Goal: Task Accomplishment & Management: Manage account settings

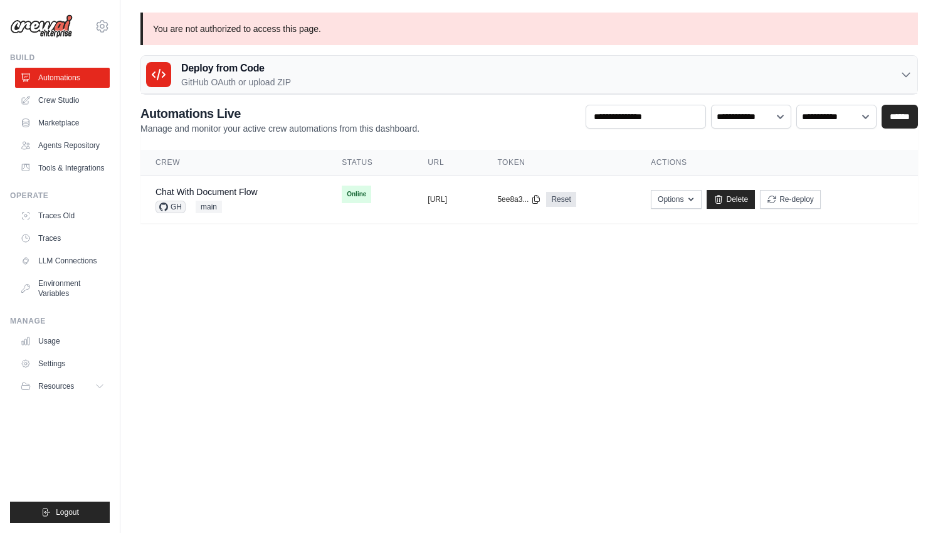
click at [258, 75] on h3 "Deploy from Code" at bounding box center [236, 68] width 110 height 15
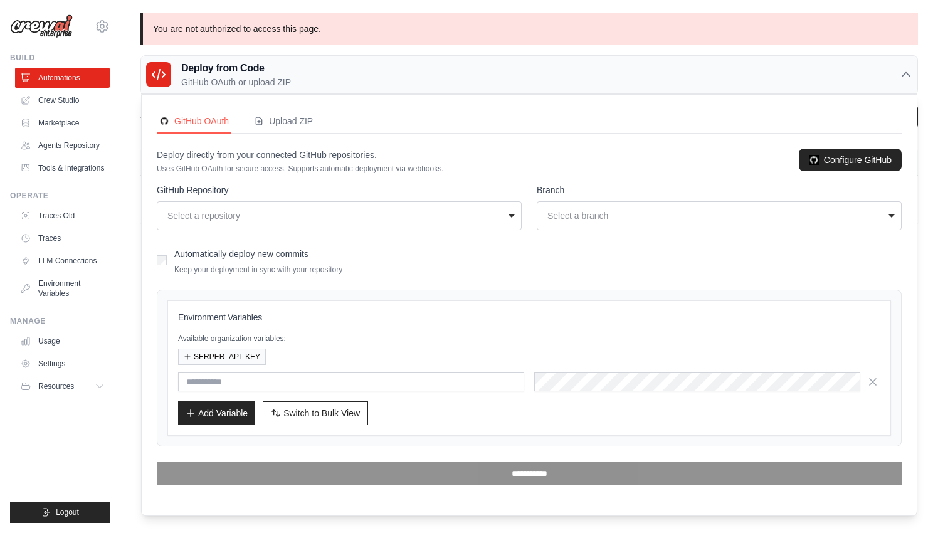
click at [283, 96] on div "GitHub OAuth Upload ZIP Deploy directly from your connected GitHub repositories…" at bounding box center [529, 305] width 775 height 421
click at [282, 85] on p "GitHub OAuth or upload ZIP" at bounding box center [236, 82] width 110 height 13
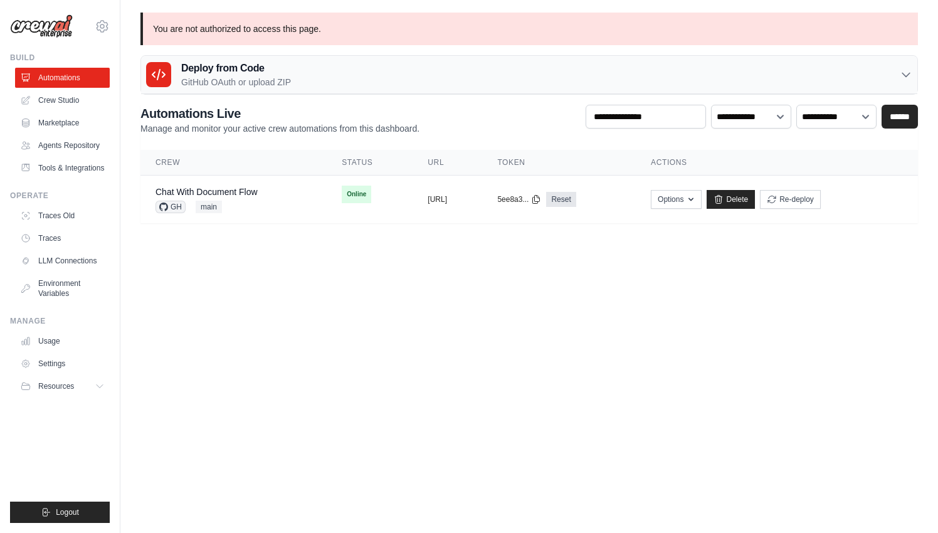
click at [282, 85] on p "GitHub OAuth or upload ZIP" at bounding box center [236, 82] width 110 height 13
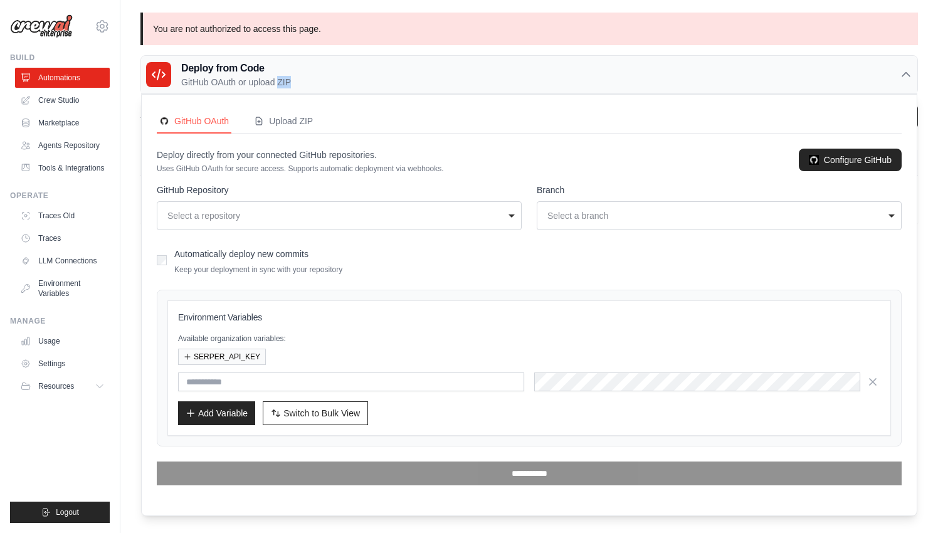
click at [290, 107] on div "GitHub OAuth Upload ZIP Deploy directly from your connected GitHub repositories…" at bounding box center [529, 305] width 775 height 421
click at [297, 119] on div "Upload ZIP" at bounding box center [283, 121] width 59 height 13
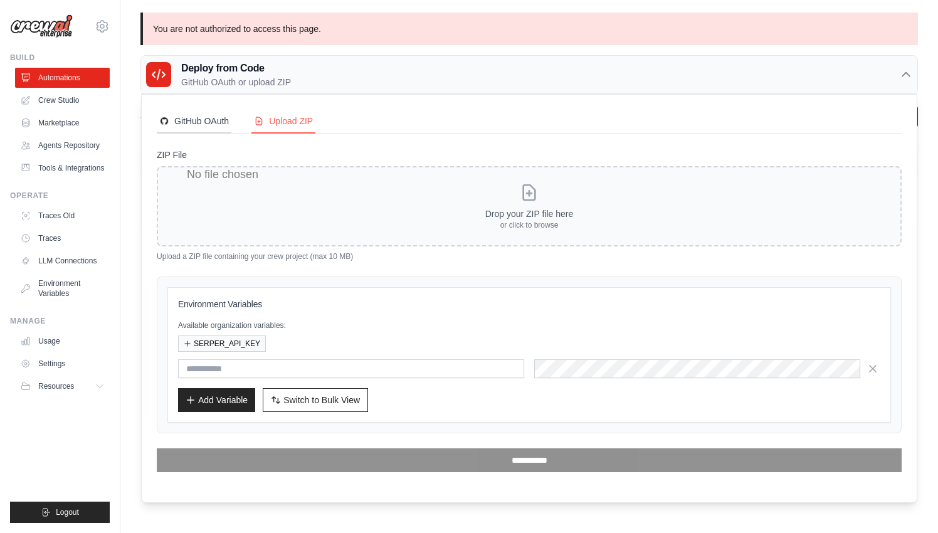
click at [221, 132] on button "GitHub OAuth" at bounding box center [194, 122] width 75 height 24
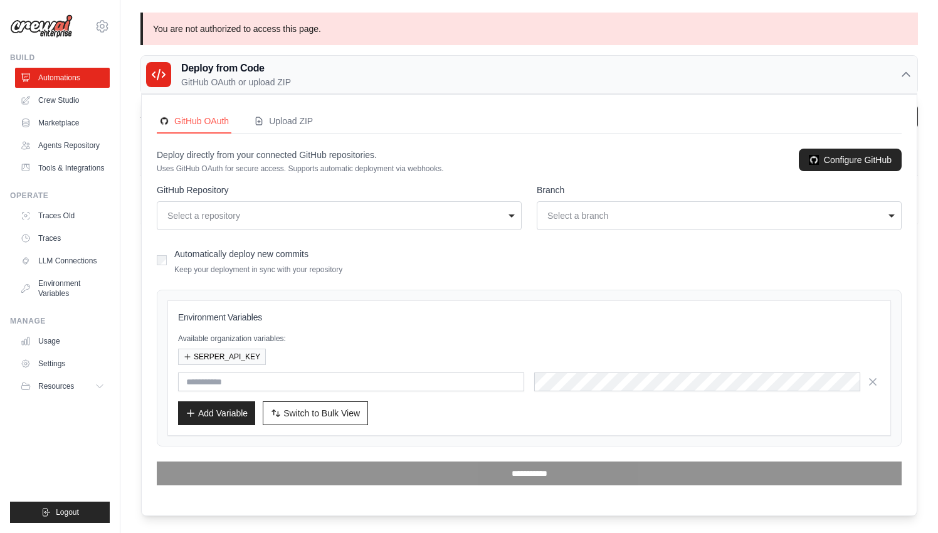
click at [271, 95] on div "GitHub OAuth Upload ZIP Deploy directly from your connected GitHub repositories…" at bounding box center [529, 305] width 775 height 421
click at [271, 73] on h3 "Deploy from Code" at bounding box center [236, 68] width 110 height 15
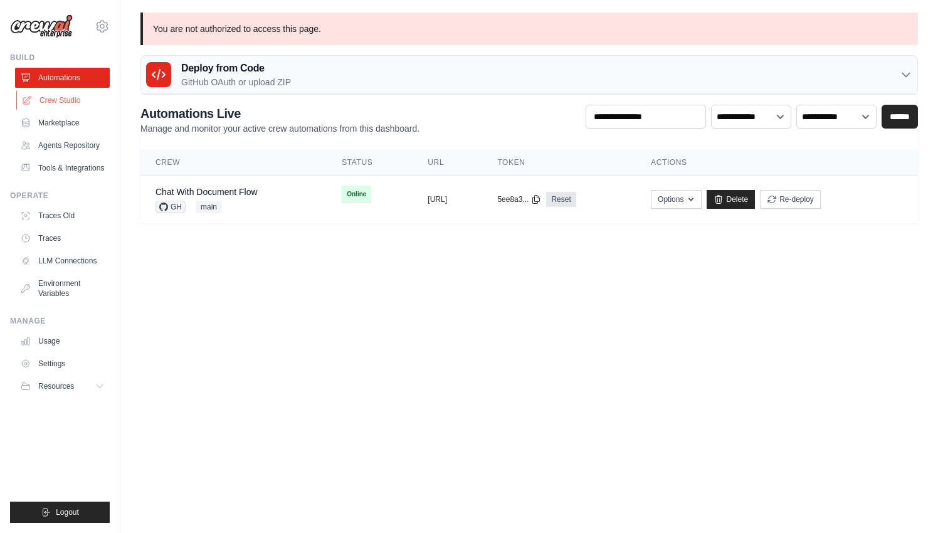
click at [83, 102] on link "Crew Studio" at bounding box center [63, 100] width 95 height 20
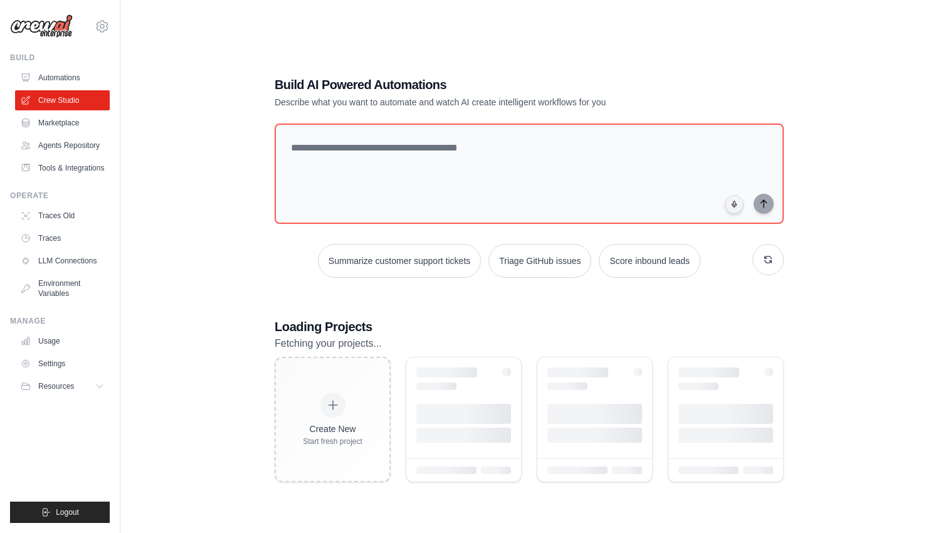
click at [69, 72] on link "Automations" at bounding box center [62, 78] width 95 height 20
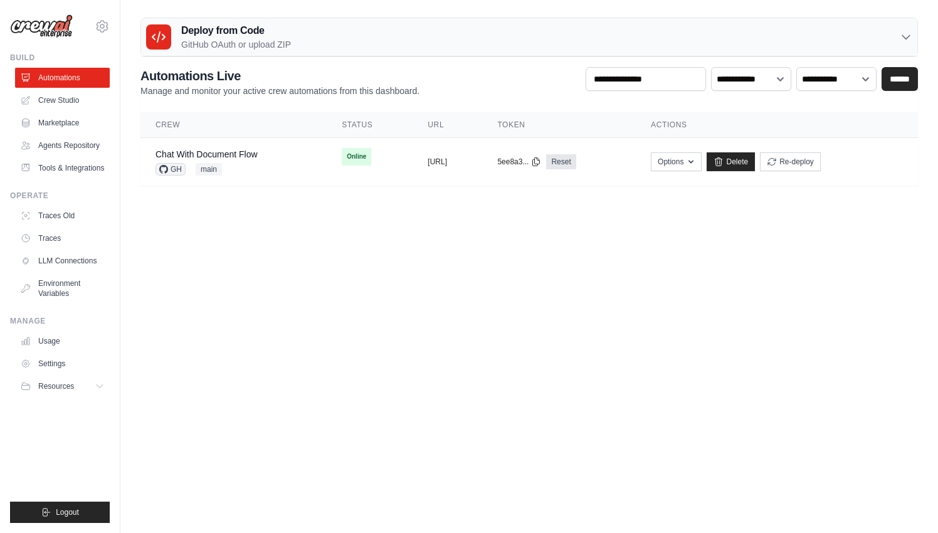
click at [245, 53] on div "Deploy from Code GitHub OAuth or upload ZIP" at bounding box center [529, 37] width 777 height 38
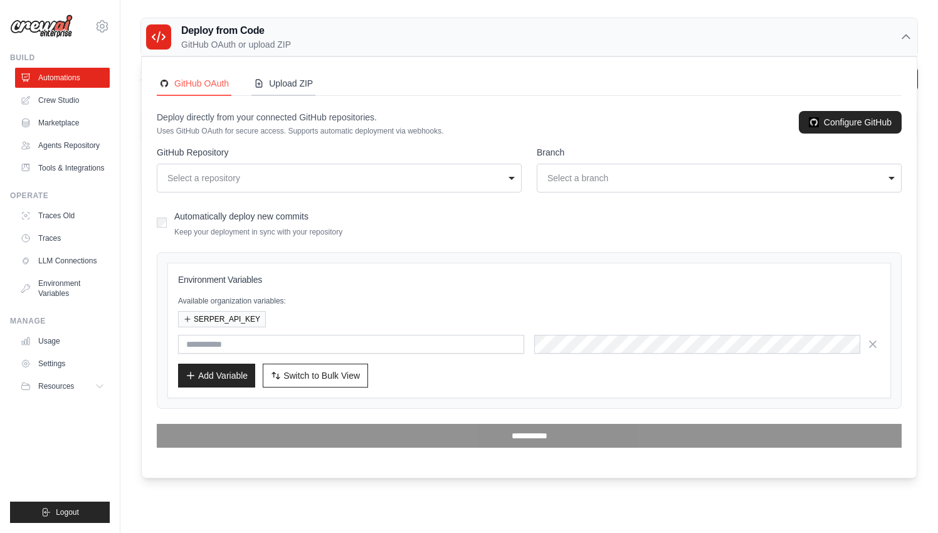
click at [298, 85] on div "Upload ZIP" at bounding box center [283, 83] width 59 height 13
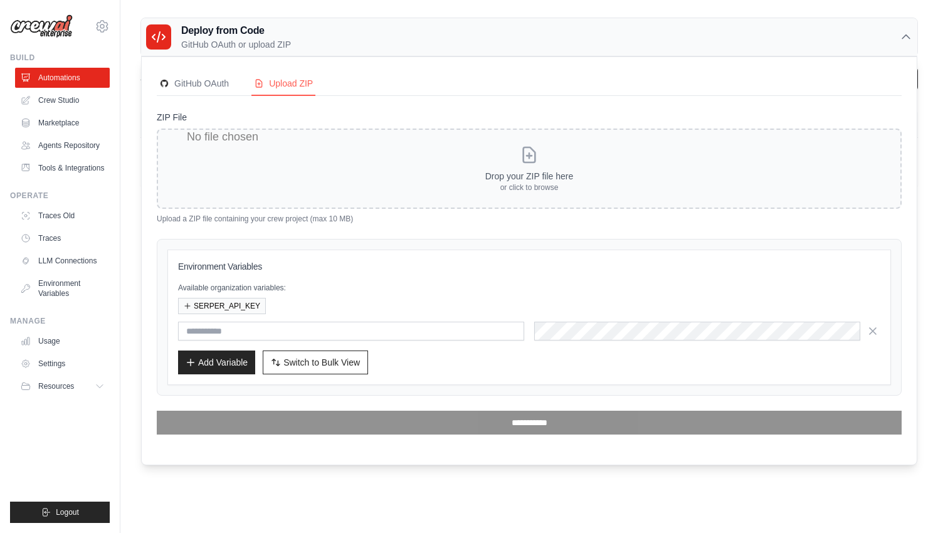
click at [216, 26] on h3 "Deploy from Code" at bounding box center [236, 30] width 110 height 15
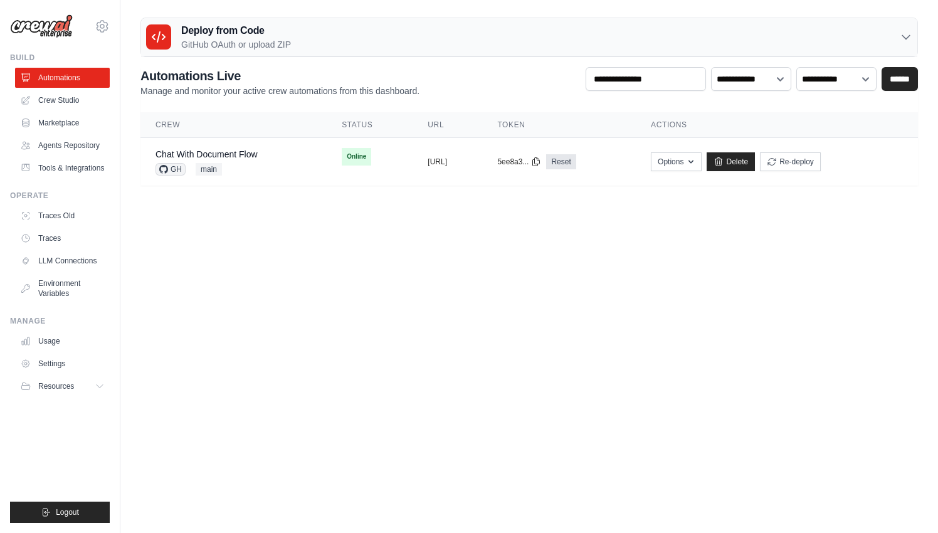
click at [222, 36] on h3 "Deploy from Code" at bounding box center [236, 30] width 110 height 15
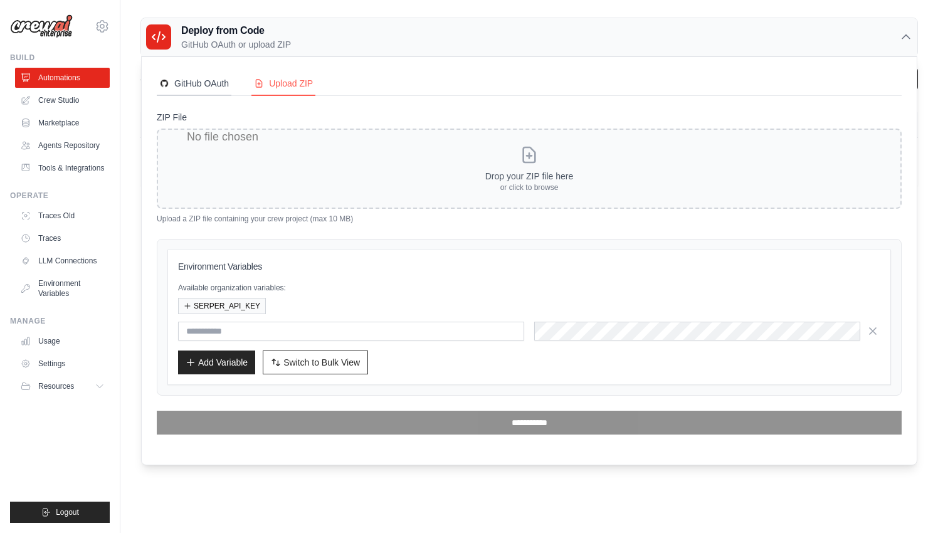
click at [186, 82] on div "GitHub OAuth" at bounding box center [194, 83] width 70 height 13
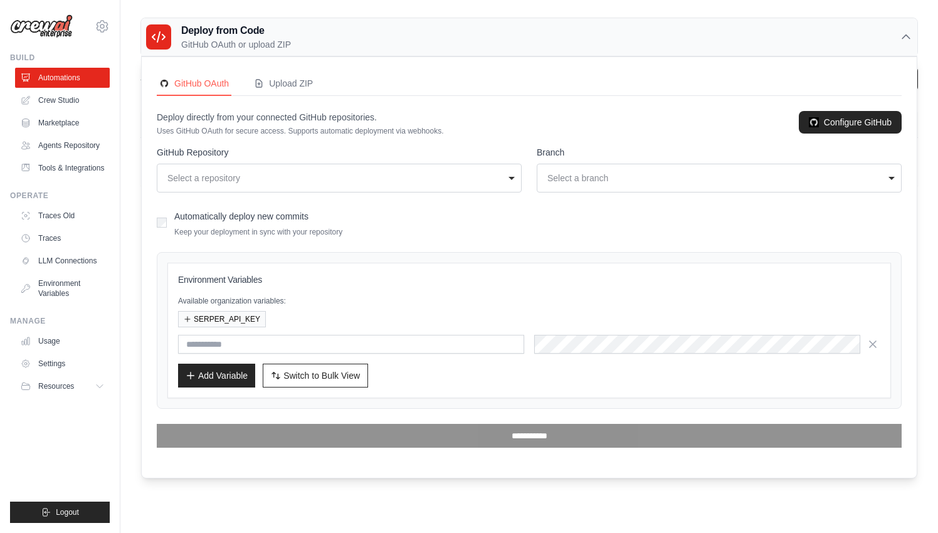
click at [256, 173] on div "Select a repository" at bounding box center [335, 178] width 336 height 13
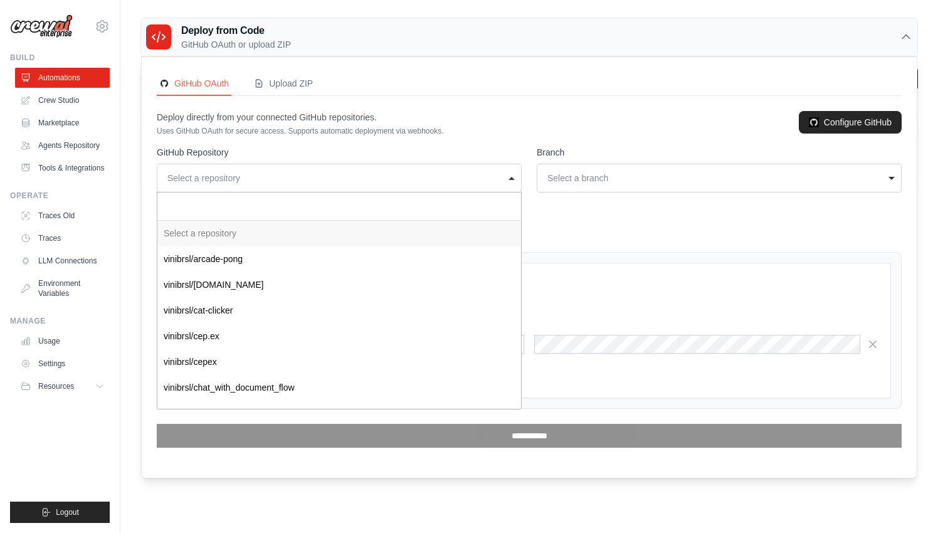
click at [233, 50] on p "GitHub OAuth or upload ZIP" at bounding box center [236, 44] width 110 height 13
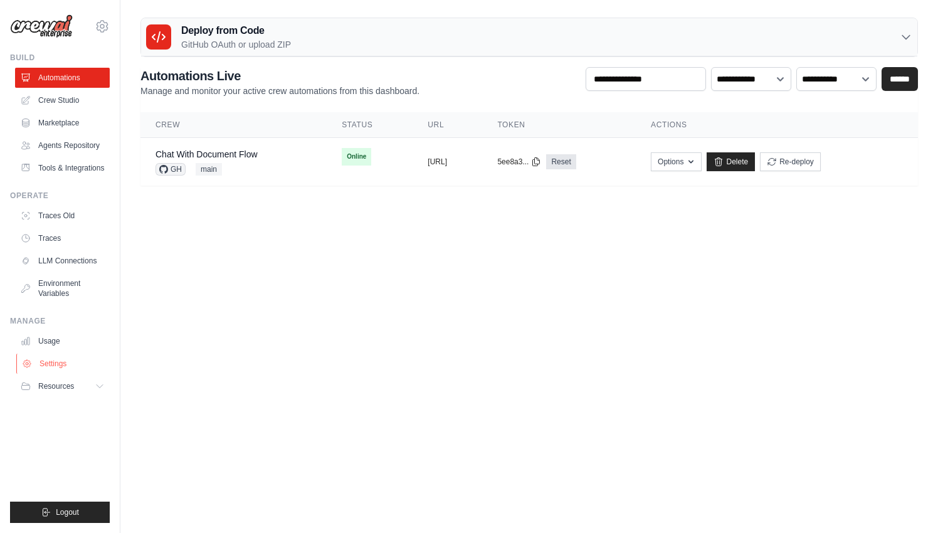
click at [53, 367] on link "Settings" at bounding box center [63, 364] width 95 height 20
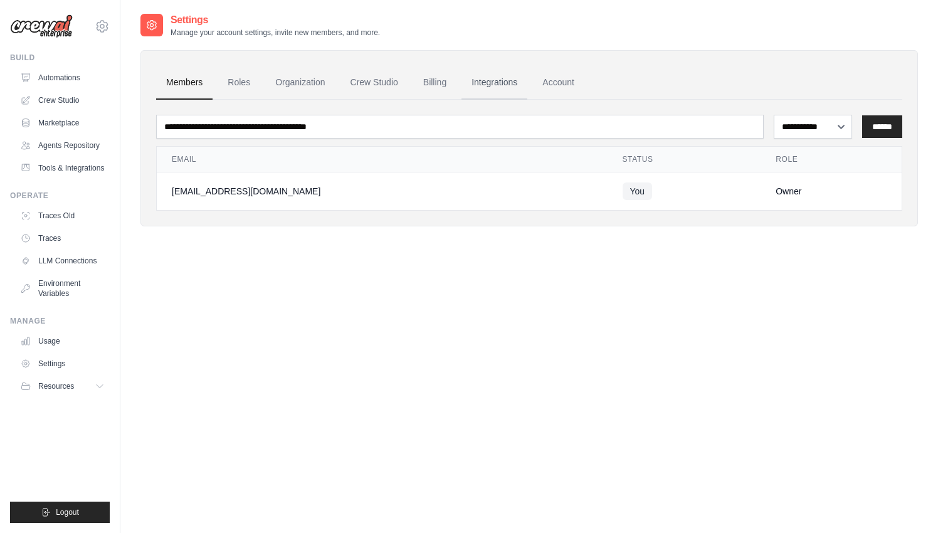
click at [518, 77] on link "Integrations" at bounding box center [495, 83] width 66 height 34
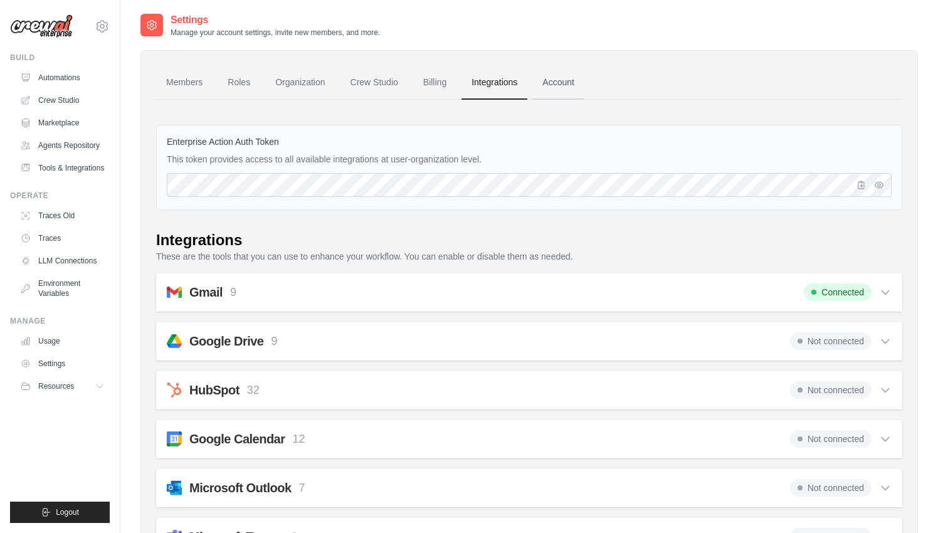
click at [533, 92] on link "Account" at bounding box center [559, 83] width 52 height 34
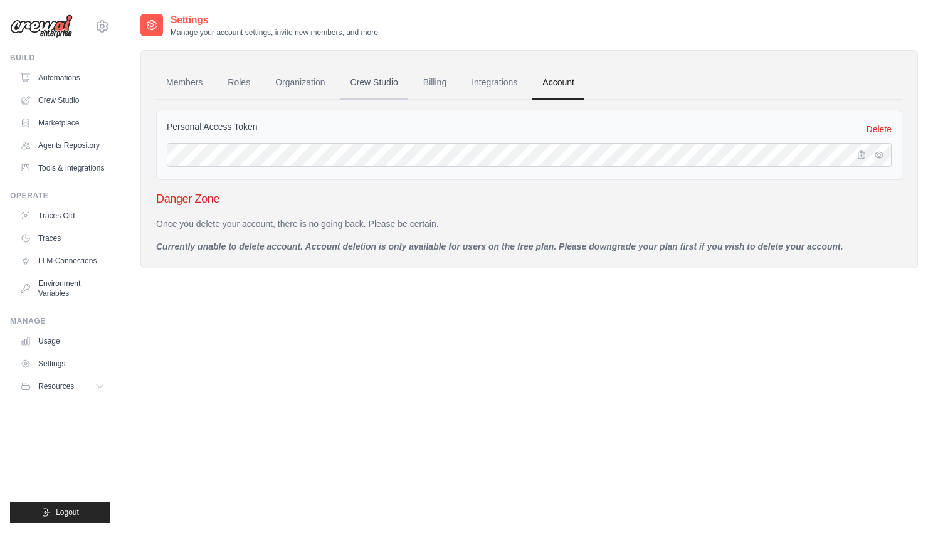
click at [405, 83] on link "Crew Studio" at bounding box center [375, 83] width 68 height 34
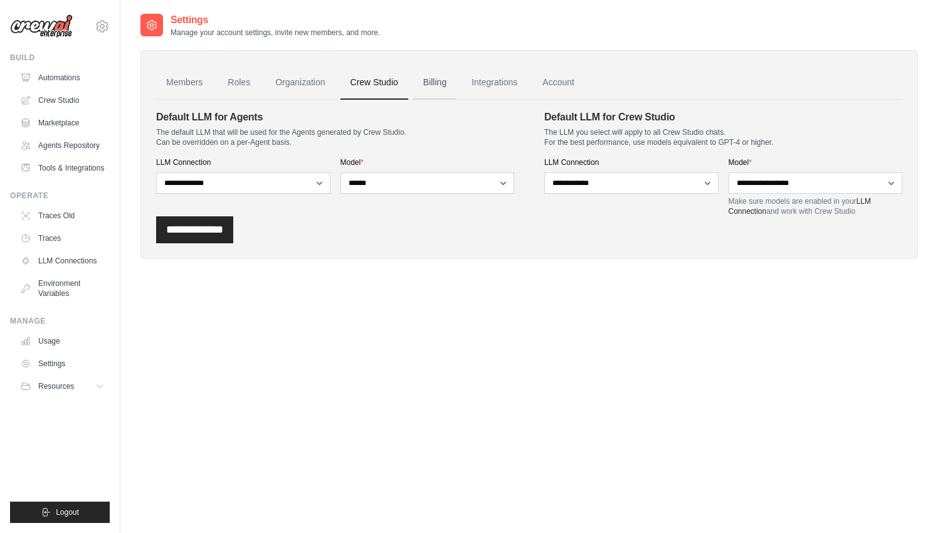
click at [435, 83] on link "Billing" at bounding box center [434, 83] width 43 height 34
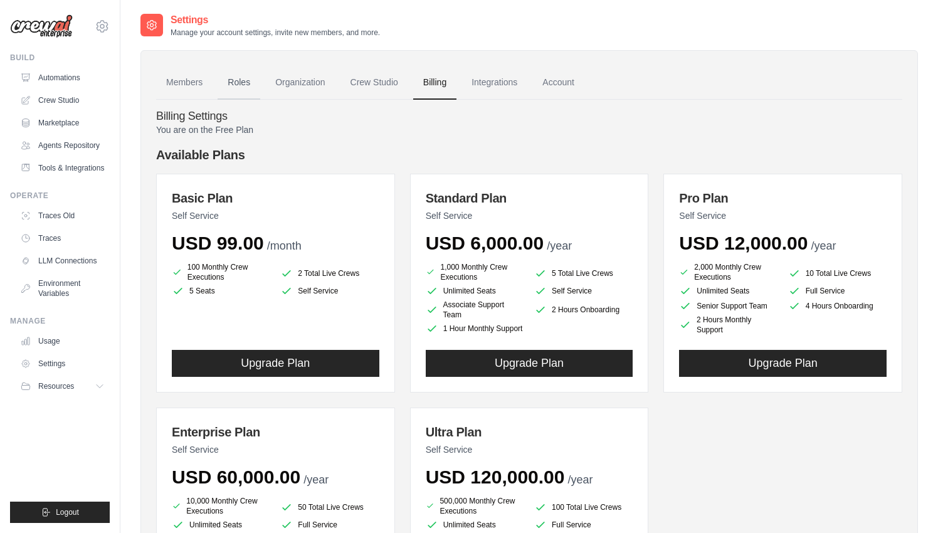
click at [222, 83] on link "Roles" at bounding box center [239, 83] width 43 height 34
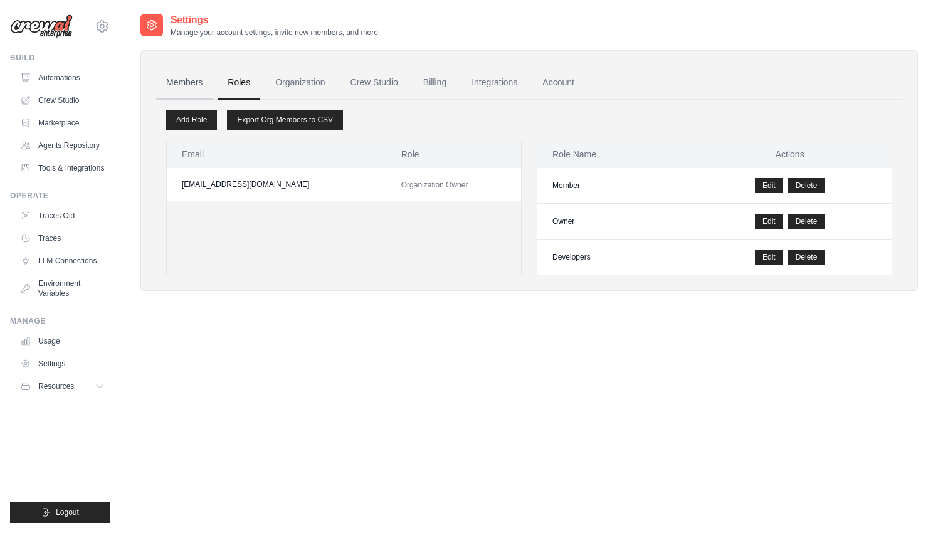
click at [184, 78] on link "Members" at bounding box center [184, 83] width 56 height 34
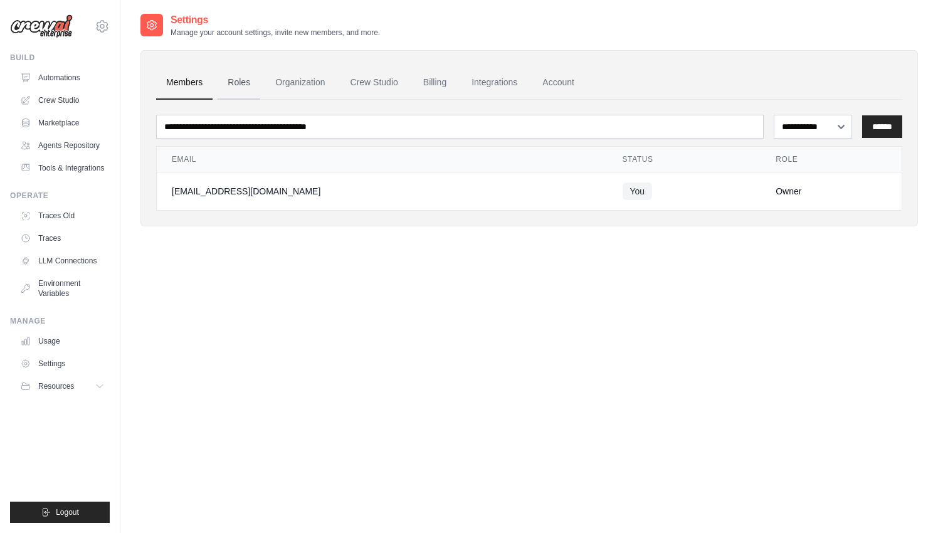
click at [239, 81] on link "Roles" at bounding box center [239, 83] width 43 height 34
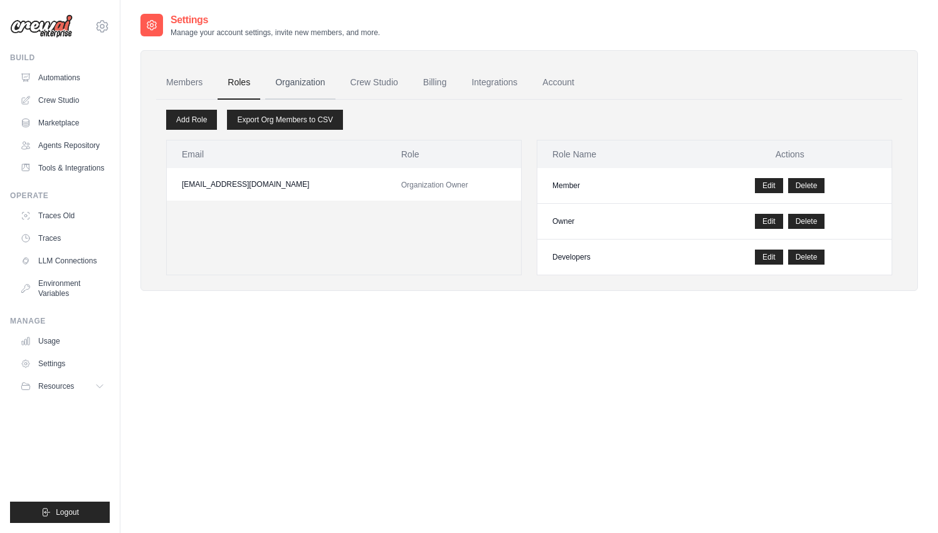
click at [292, 79] on link "Organization" at bounding box center [300, 83] width 70 height 34
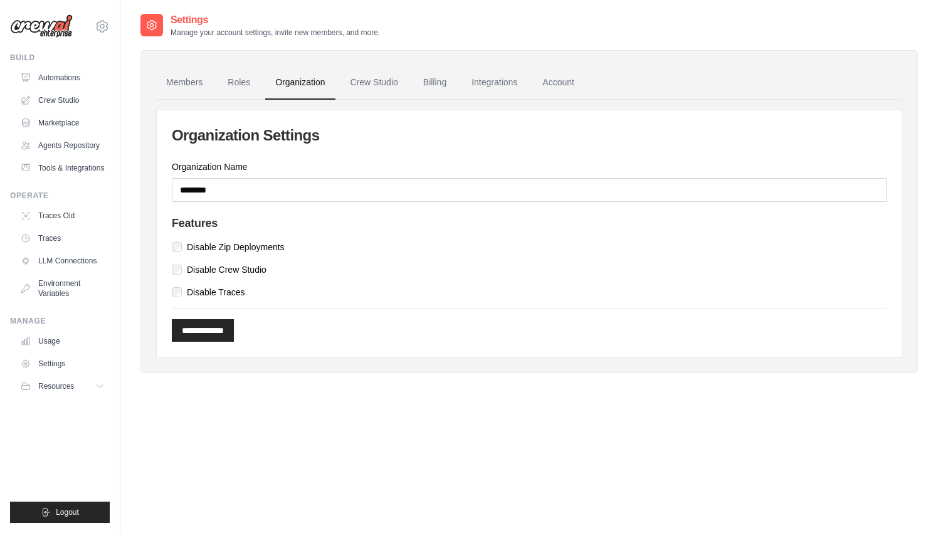
click at [218, 251] on label "Disable Zip Deployments" at bounding box center [236, 247] width 98 height 13
click at [218, 324] on input "**********" at bounding box center [203, 330] width 62 height 23
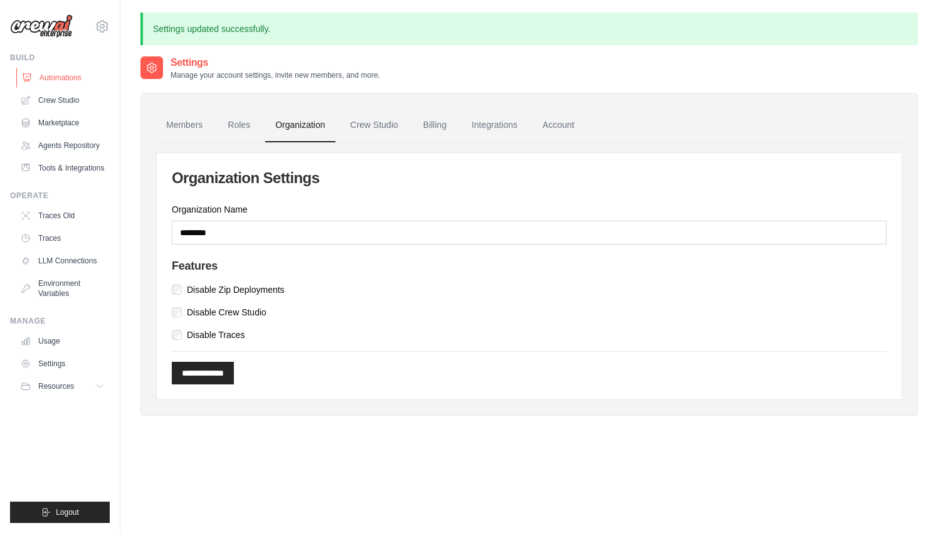
click at [60, 77] on link "Automations" at bounding box center [63, 78] width 95 height 20
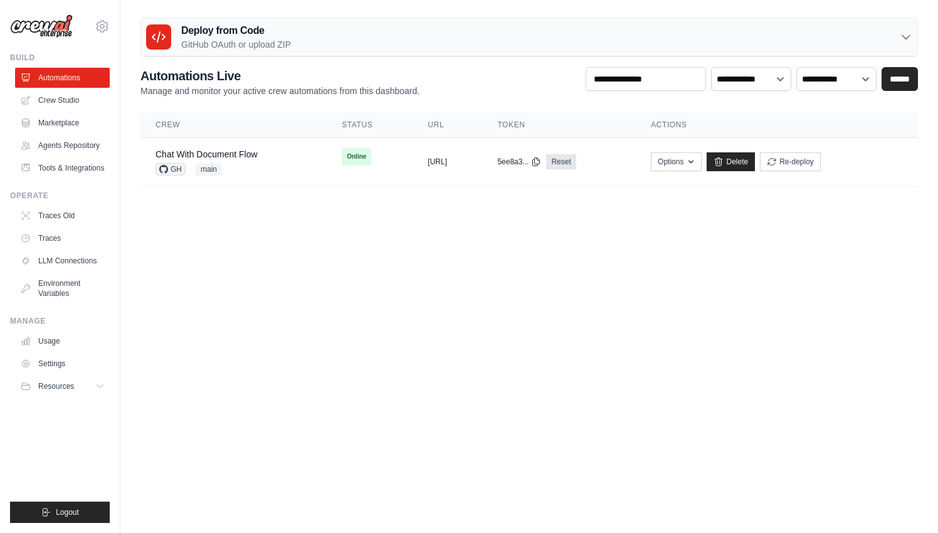
click at [189, 23] on h3 "Deploy from Code" at bounding box center [236, 30] width 110 height 15
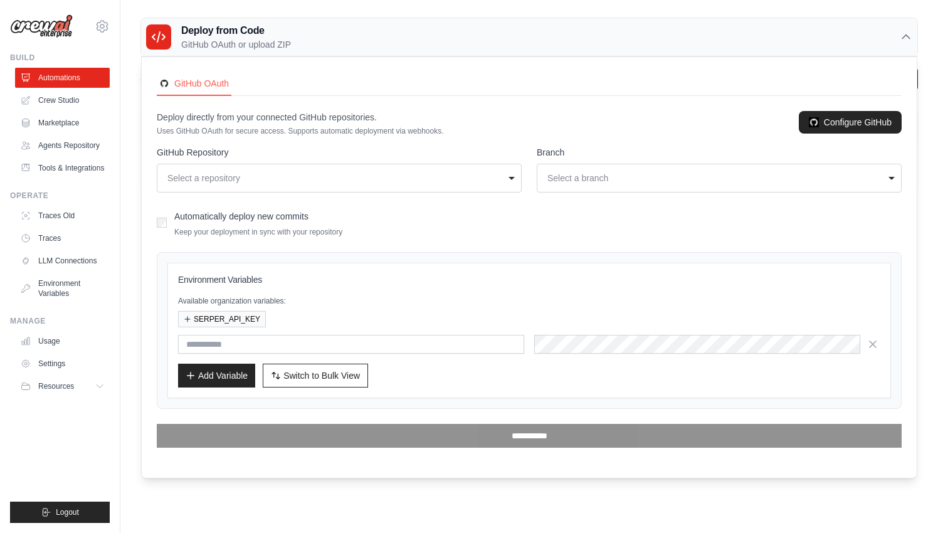
click at [287, 42] on p "GitHub OAuth or upload ZIP" at bounding box center [236, 44] width 110 height 13
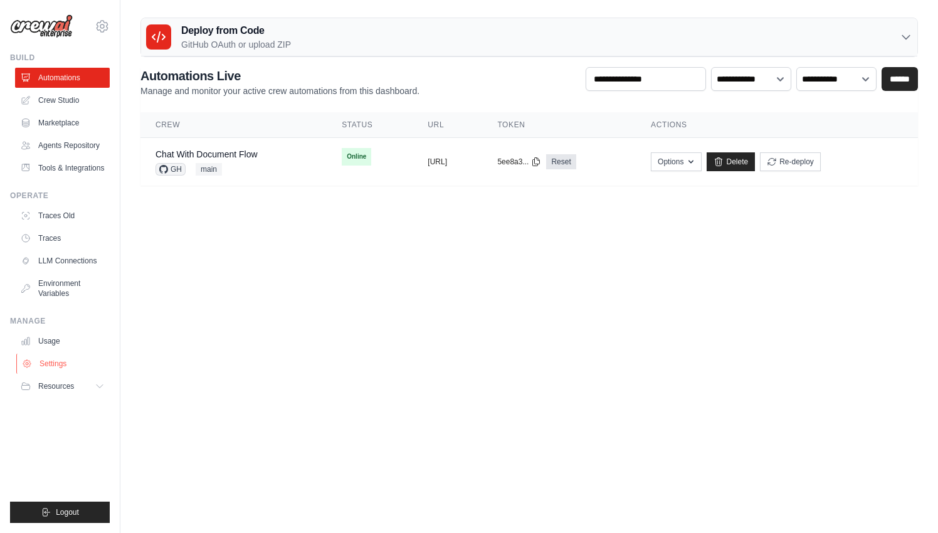
click at [58, 364] on link "Settings" at bounding box center [63, 364] width 95 height 20
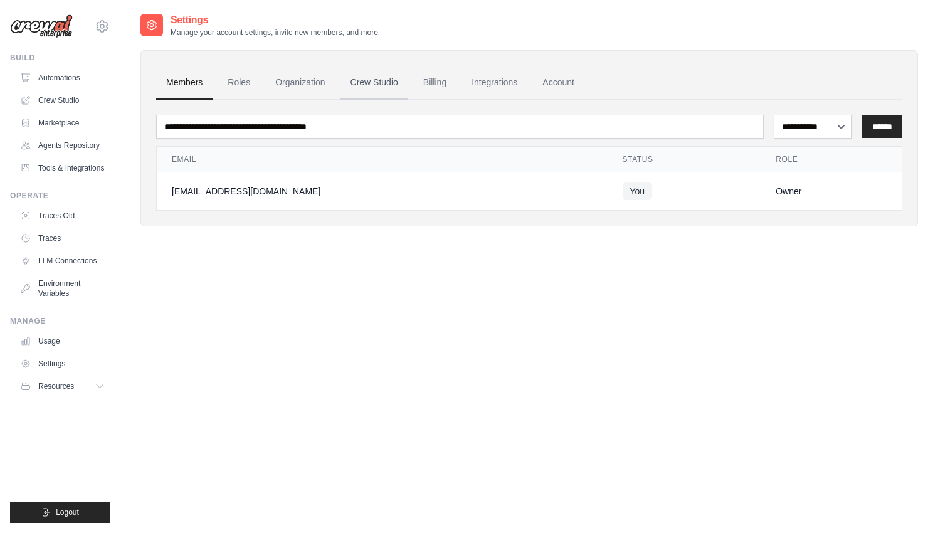
click at [374, 92] on link "Crew Studio" at bounding box center [375, 83] width 68 height 34
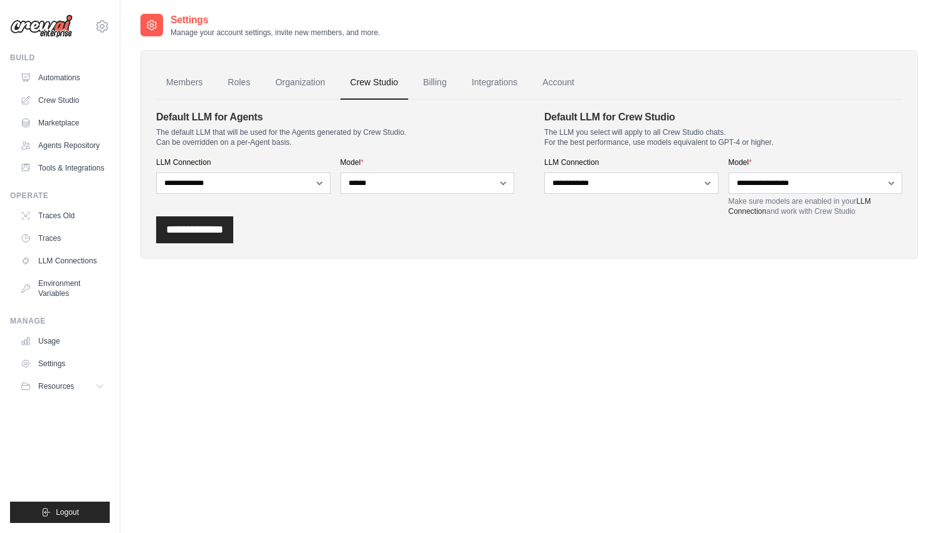
click at [426, 87] on link "Billing" at bounding box center [434, 83] width 43 height 34
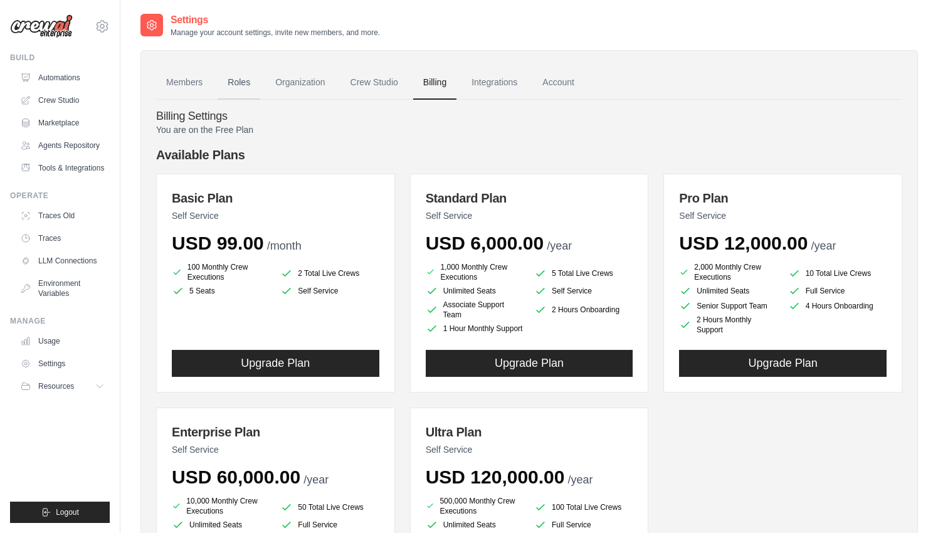
click at [238, 88] on link "Roles" at bounding box center [239, 83] width 43 height 34
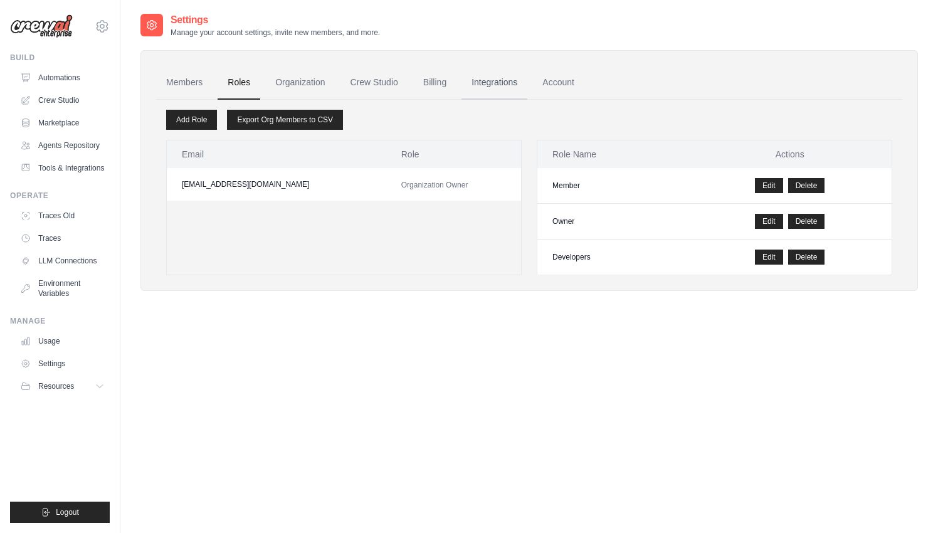
click at [500, 70] on link "Integrations" at bounding box center [495, 83] width 66 height 34
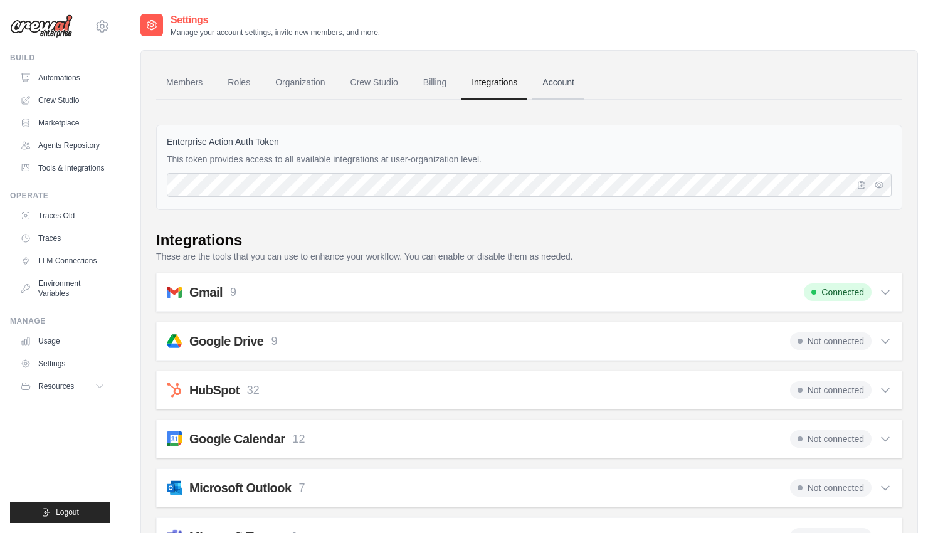
click at [560, 81] on link "Account" at bounding box center [559, 83] width 52 height 34
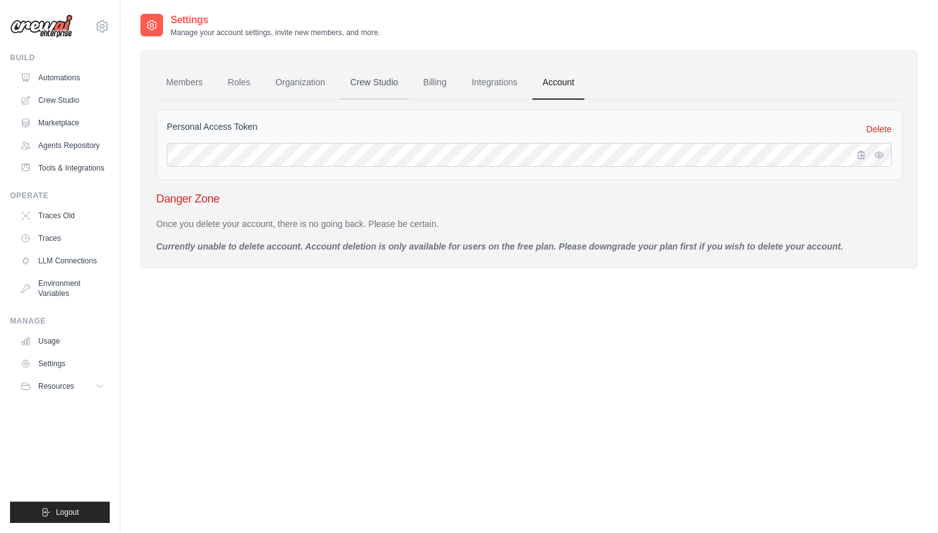
click at [406, 80] on link "Crew Studio" at bounding box center [375, 83] width 68 height 34
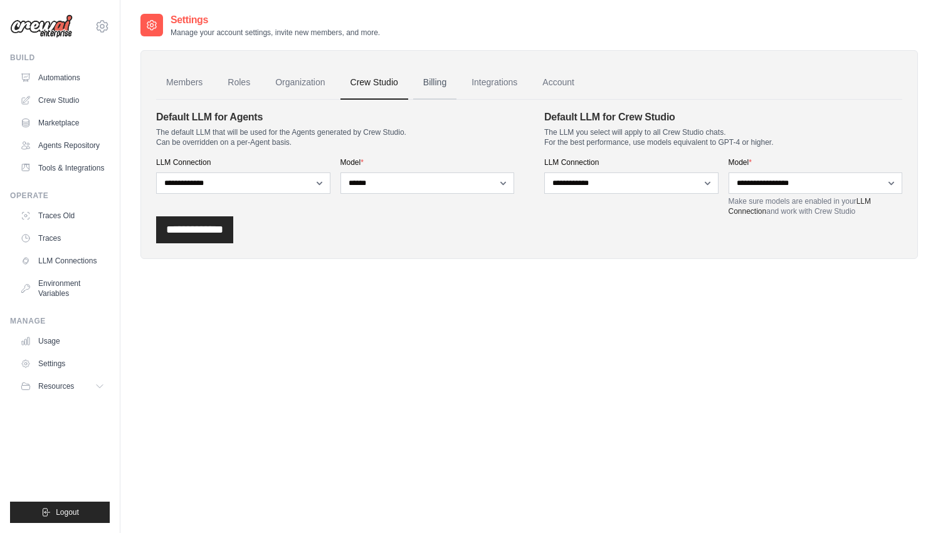
click at [433, 78] on link "Billing" at bounding box center [434, 83] width 43 height 34
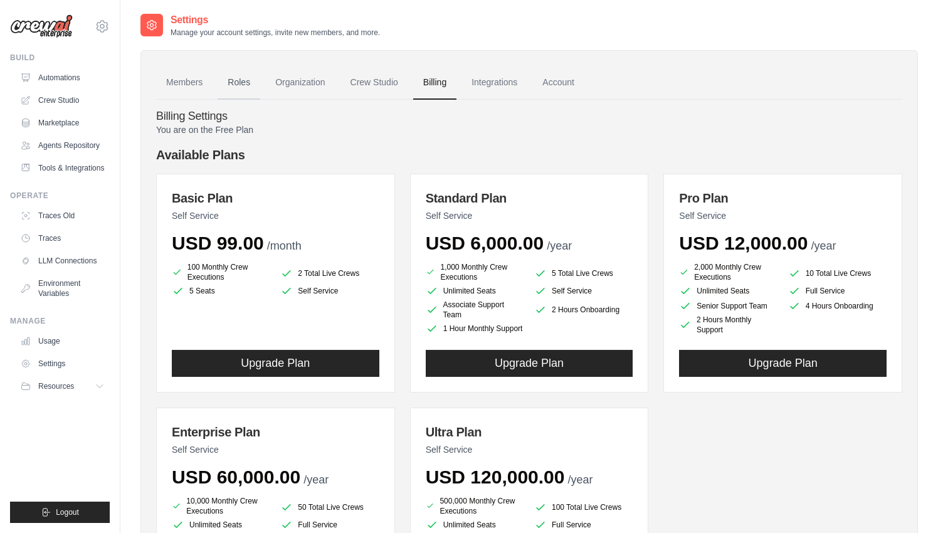
click at [245, 80] on link "Roles" at bounding box center [239, 83] width 43 height 34
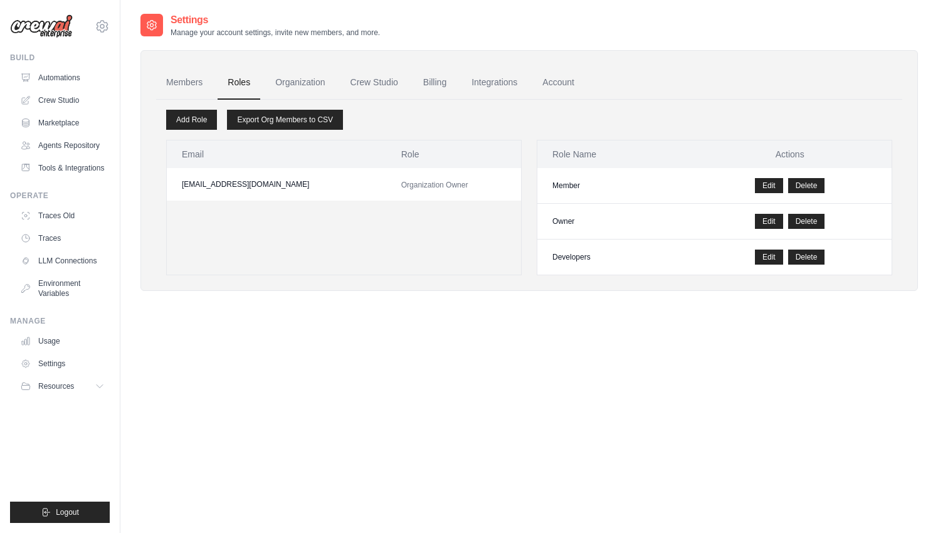
click at [193, 80] on link "Members" at bounding box center [184, 83] width 56 height 34
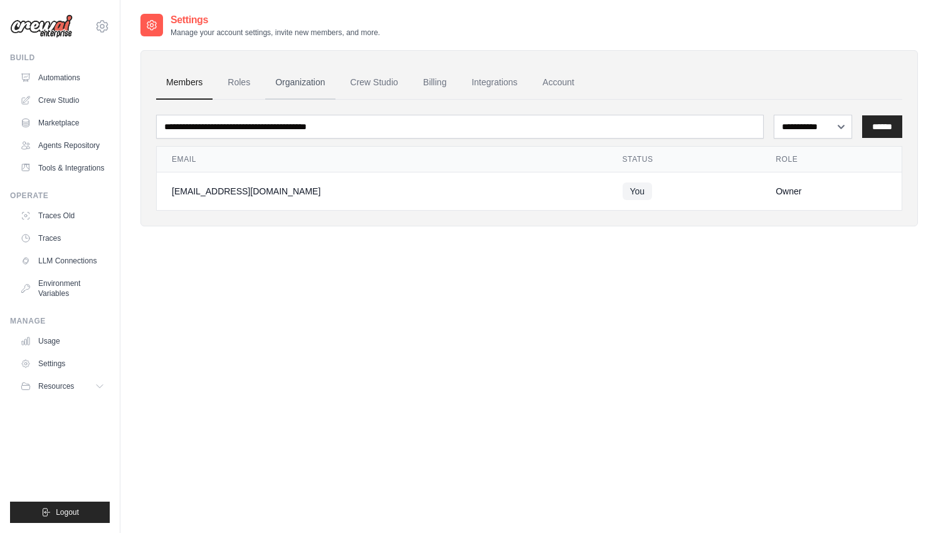
click at [310, 76] on link "Organization" at bounding box center [300, 83] width 70 height 34
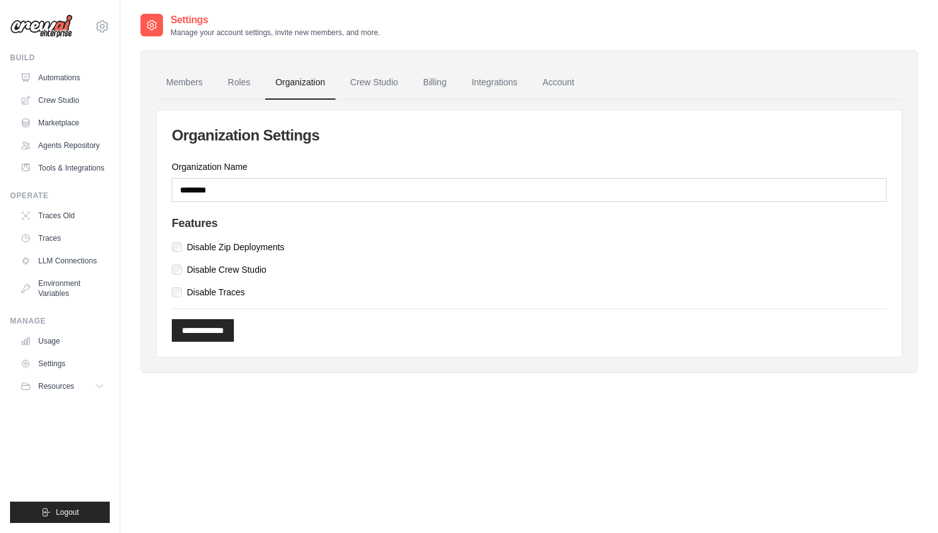
click at [228, 228] on h4 "Features" at bounding box center [529, 224] width 715 height 14
click at [227, 247] on label "Disable Zip Deployments" at bounding box center [236, 247] width 98 height 13
click at [224, 309] on div "**********" at bounding box center [529, 325] width 715 height 33
click at [224, 319] on input "**********" at bounding box center [203, 330] width 62 height 23
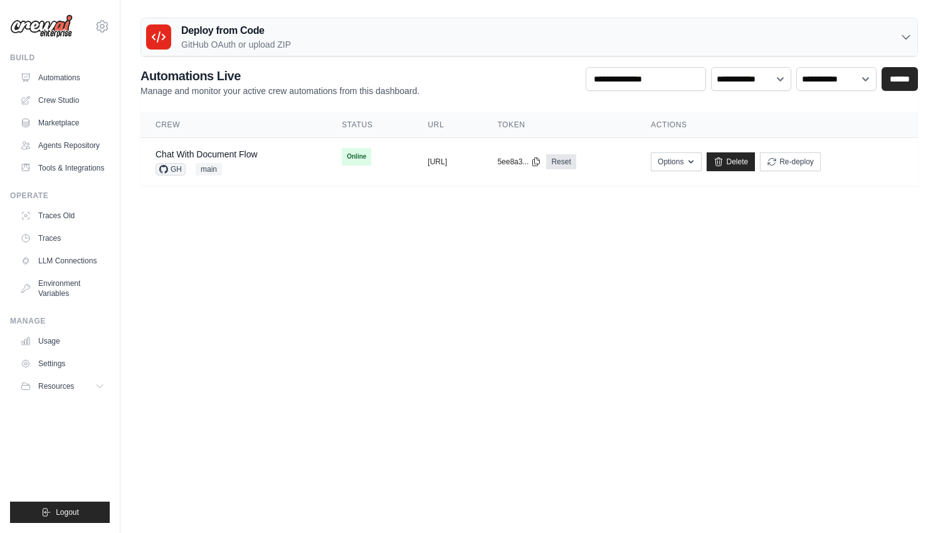
click at [112, 29] on div "[EMAIL_ADDRESS][DOMAIN_NAME] CrewAI Internal Org Vini Org NC@Crew" at bounding box center [60, 266] width 120 height 533
click at [109, 29] on icon at bounding box center [102, 26] width 15 height 15
click at [114, 32] on div "vinicius@crewai.com CrewAI Internal Org Vini Org NC@Crew" at bounding box center [60, 266] width 120 height 533
click at [103, 29] on icon at bounding box center [102, 26] width 15 height 15
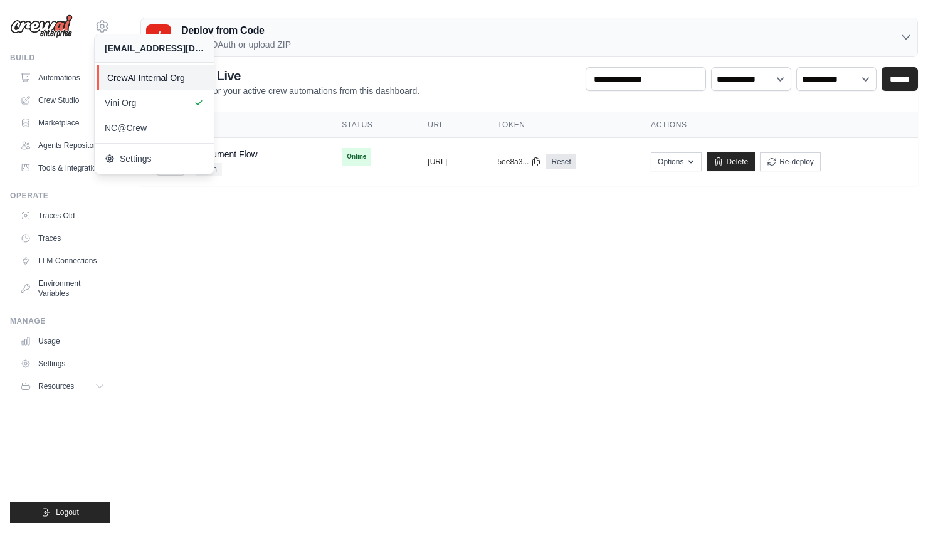
click at [139, 79] on span "CrewAI Internal Org" at bounding box center [156, 78] width 99 height 13
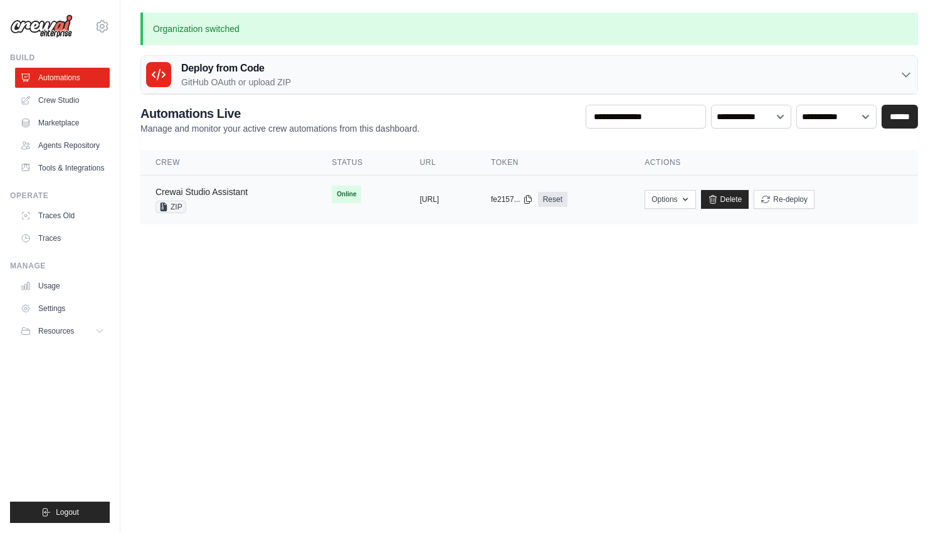
click at [213, 196] on link "Crewai Studio Assistant" at bounding box center [202, 192] width 92 height 10
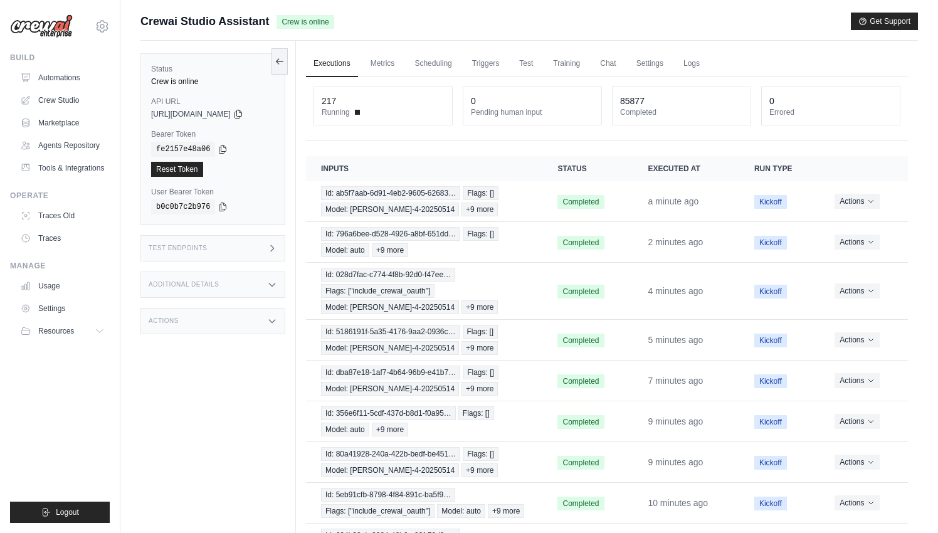
click at [200, 243] on div "Test Endpoints" at bounding box center [213, 248] width 145 height 26
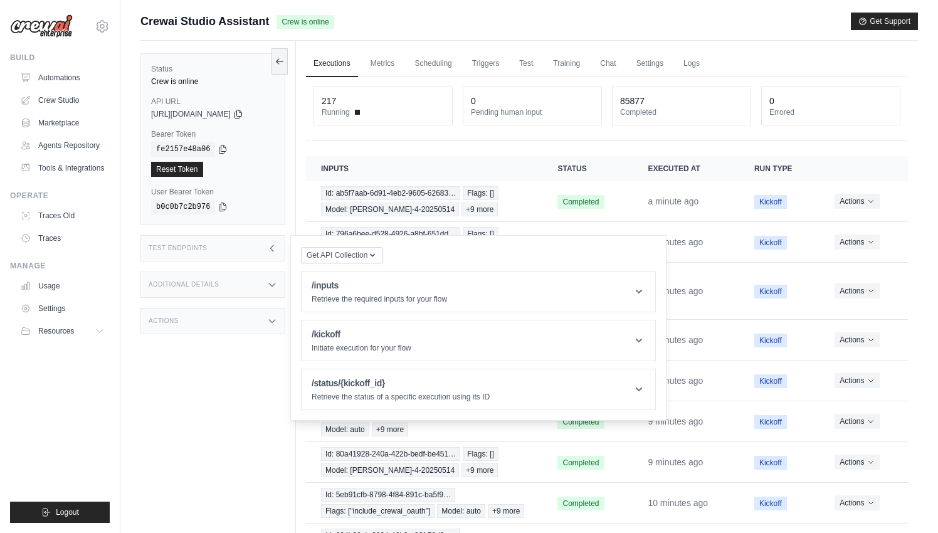
click at [200, 247] on h3 "Test Endpoints" at bounding box center [178, 249] width 59 height 8
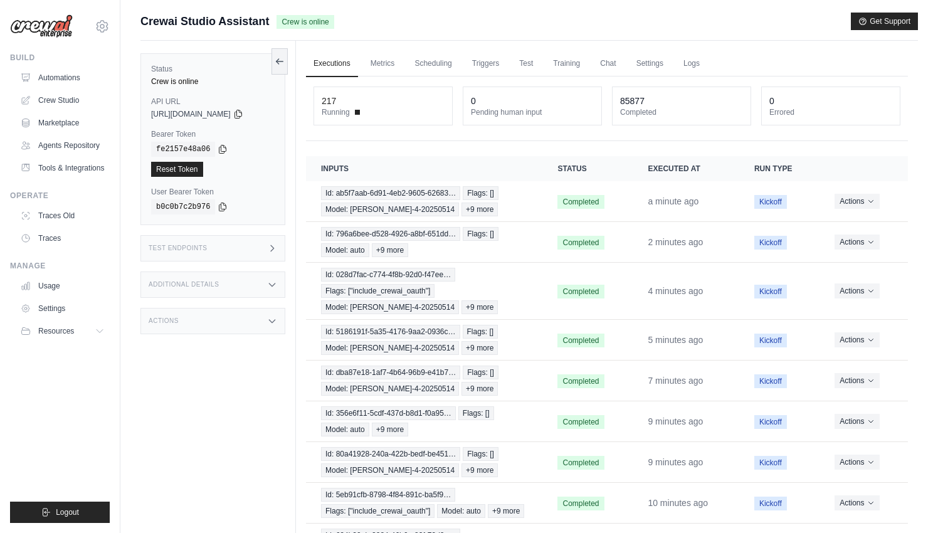
click at [200, 289] on div "Additional Details" at bounding box center [213, 285] width 145 height 26
click at [218, 408] on div "Actions" at bounding box center [213, 395] width 145 height 26
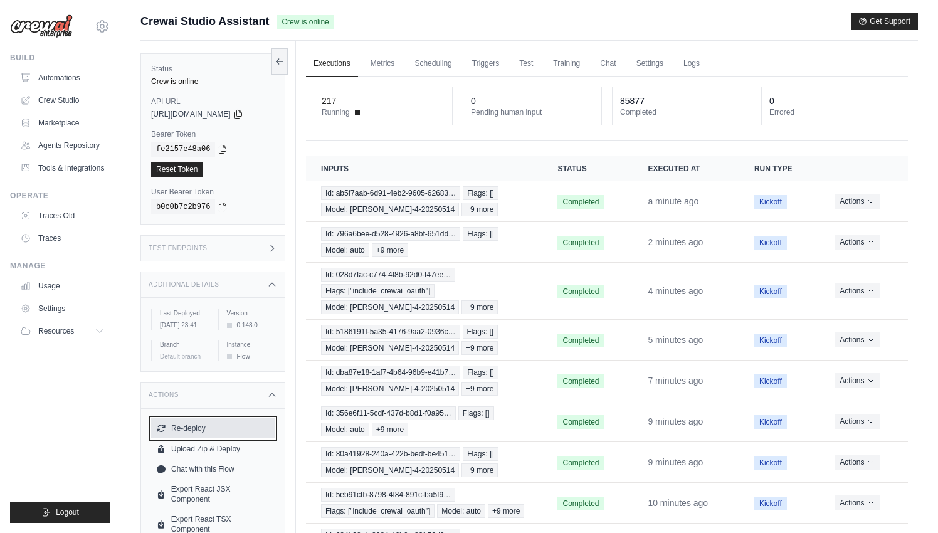
click at [202, 433] on button "Re-deploy" at bounding box center [213, 428] width 124 height 20
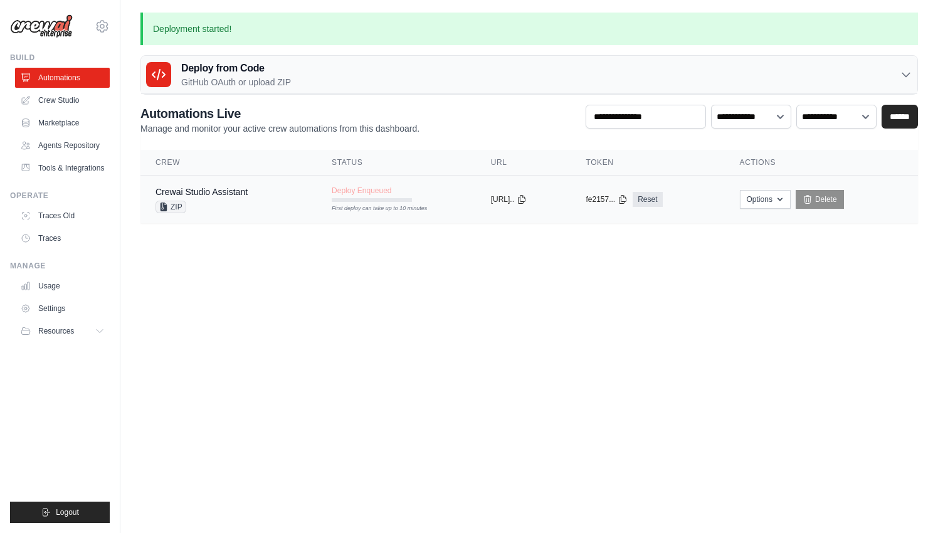
click at [231, 199] on div "Crewai Studio Assistant ZIP" at bounding box center [202, 200] width 92 height 28
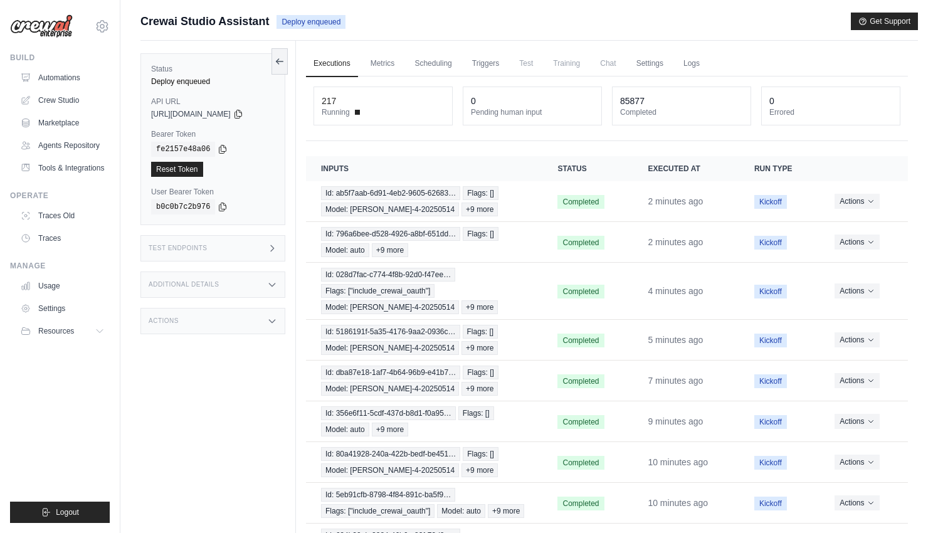
click at [193, 296] on div "Additional Details" at bounding box center [213, 285] width 145 height 26
click at [198, 292] on div "Additional Details" at bounding box center [213, 285] width 145 height 26
click at [194, 324] on div "Actions" at bounding box center [213, 321] width 145 height 26
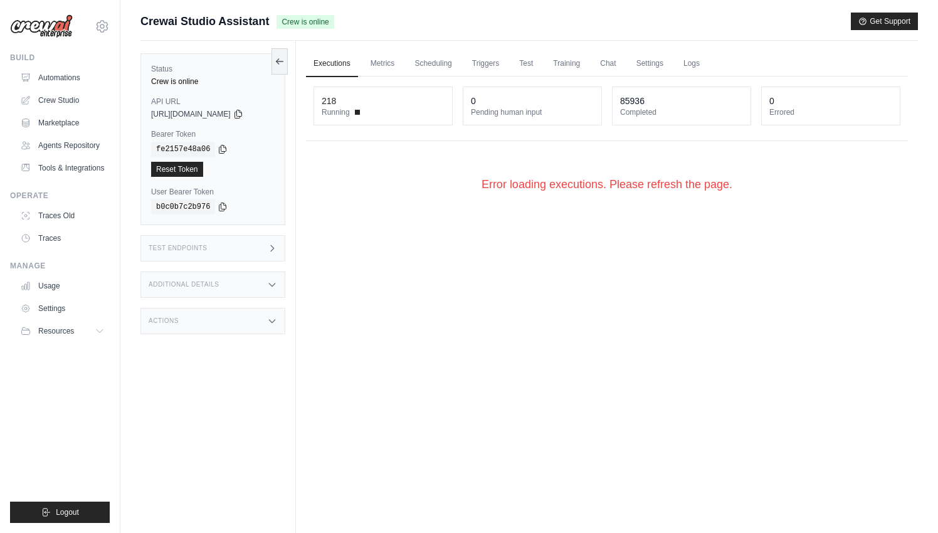
click at [470, 176] on div "Error loading executions. Please refresh the page." at bounding box center [607, 184] width 602 height 57
